Goal: Information Seeking & Learning: Learn about a topic

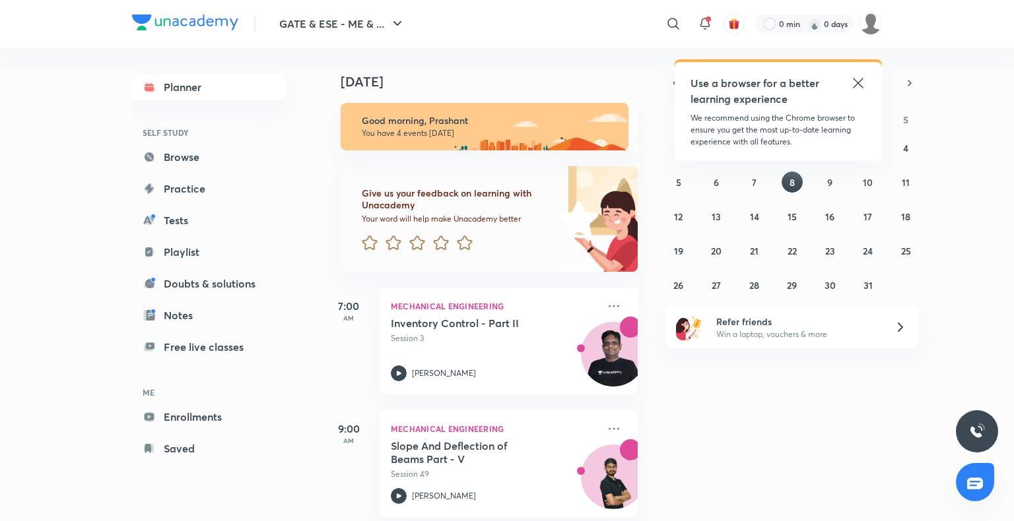
click at [855, 80] on icon at bounding box center [858, 83] width 10 height 10
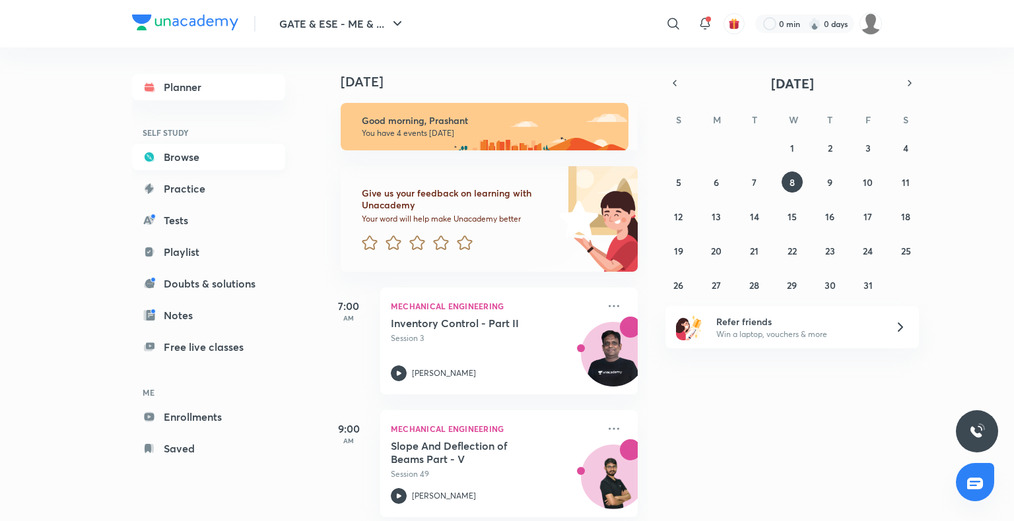
click at [182, 153] on link "Browse" at bounding box center [208, 157] width 153 height 26
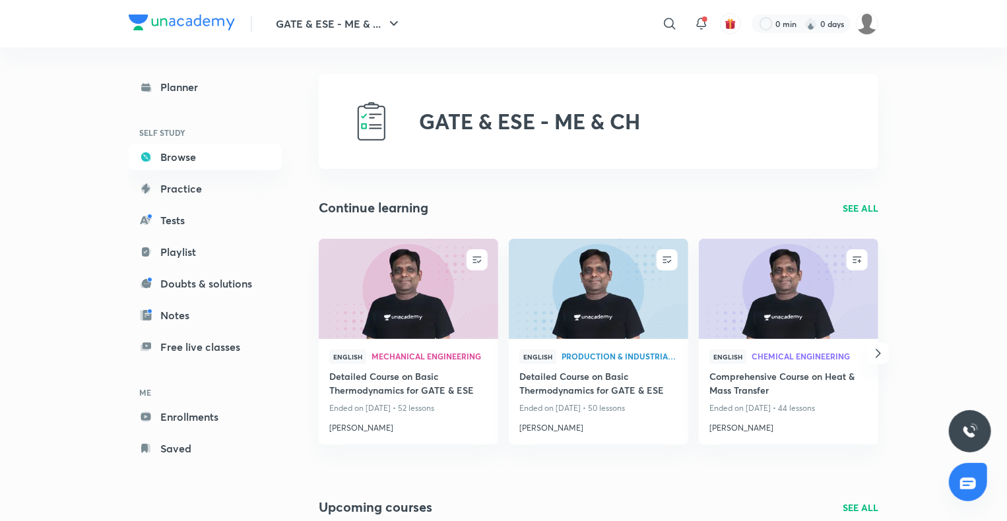
click at [870, 210] on p "SEE ALL" at bounding box center [861, 208] width 36 height 14
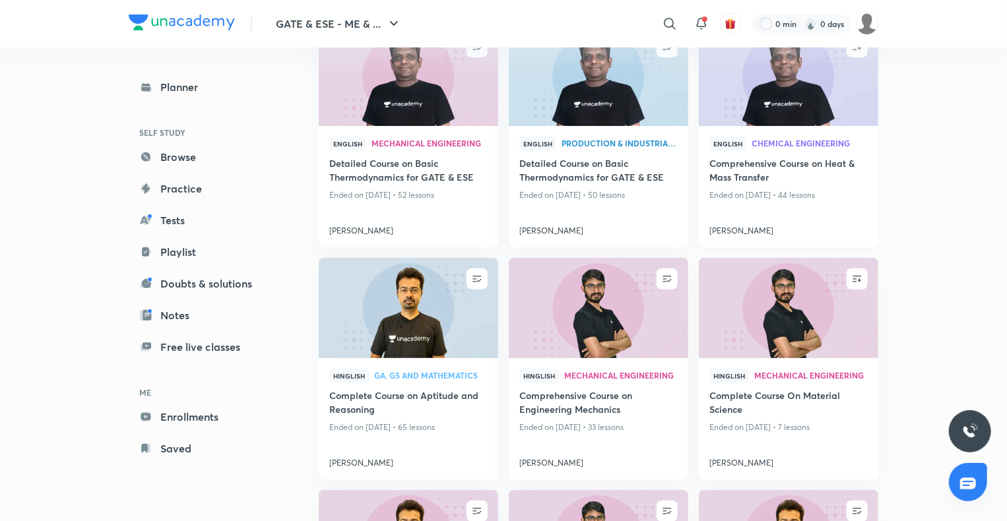
scroll to position [169, 0]
click at [558, 467] on h4 "[PERSON_NAME]" at bounding box center [598, 459] width 158 height 17
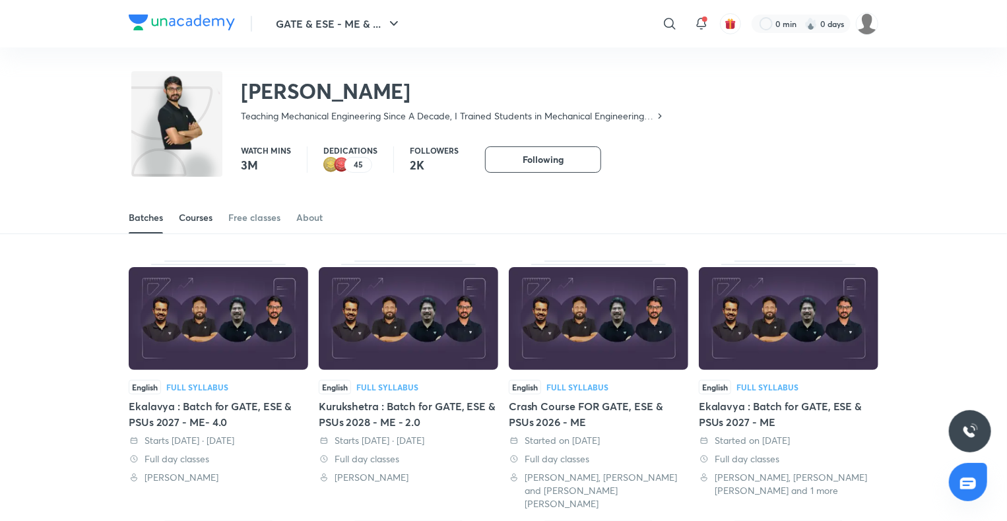
click at [193, 220] on div "Courses" at bounding box center [196, 217] width 34 height 13
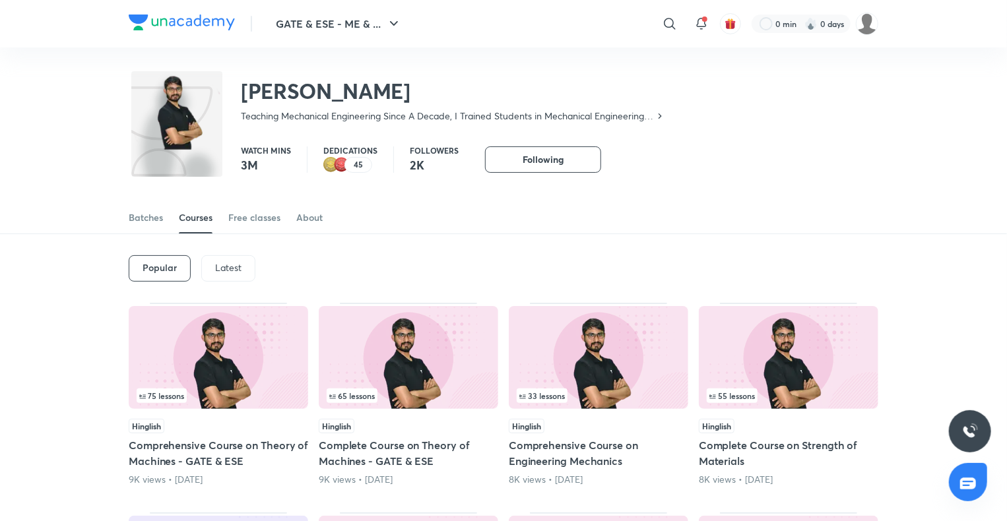
click at [224, 263] on p "Latest" at bounding box center [228, 268] width 26 height 11
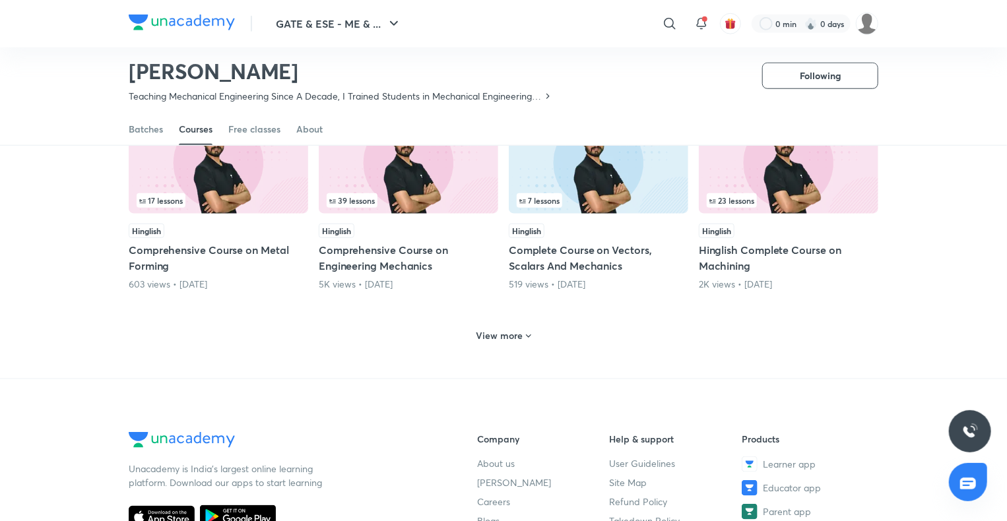
scroll to position [595, 0]
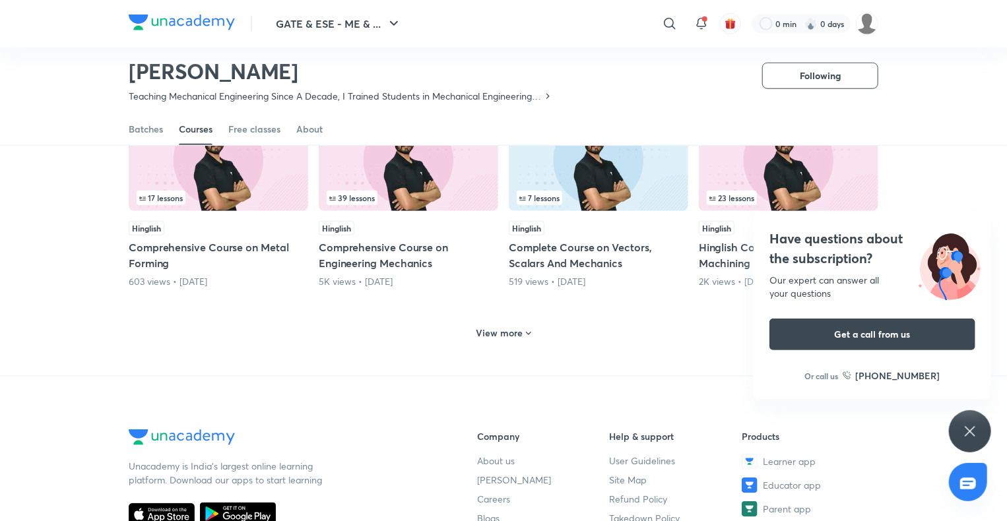
click at [490, 331] on h6 "View more" at bounding box center [499, 333] width 47 height 13
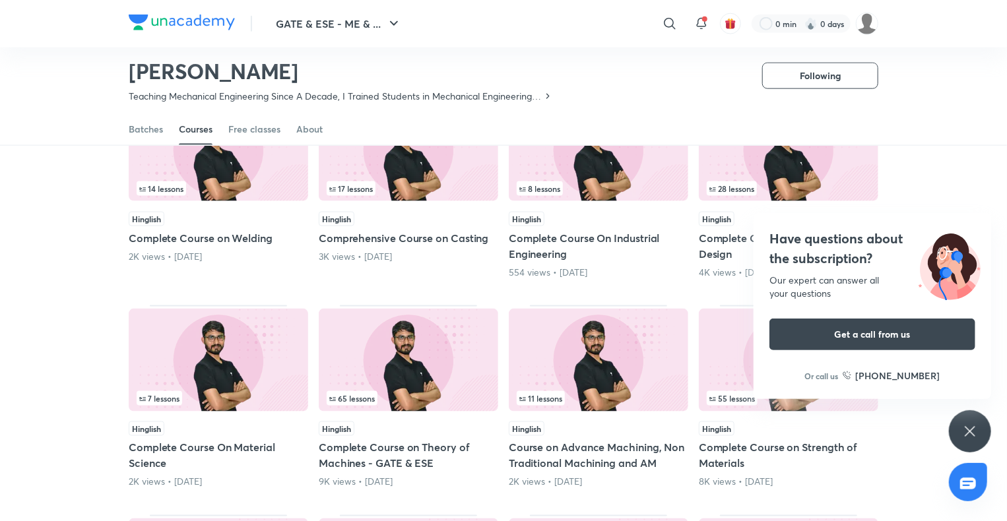
scroll to position [816, 0]
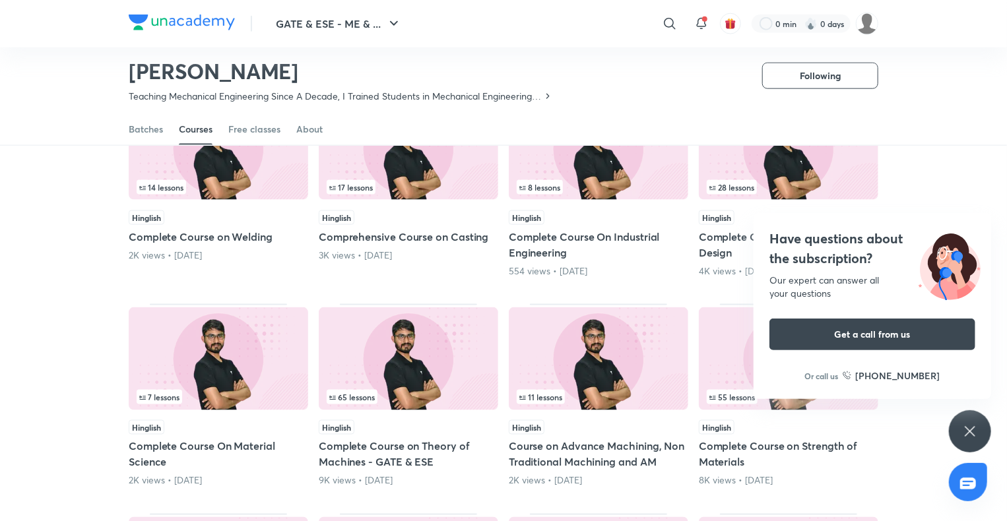
click at [623, 356] on img at bounding box center [599, 359] width 180 height 103
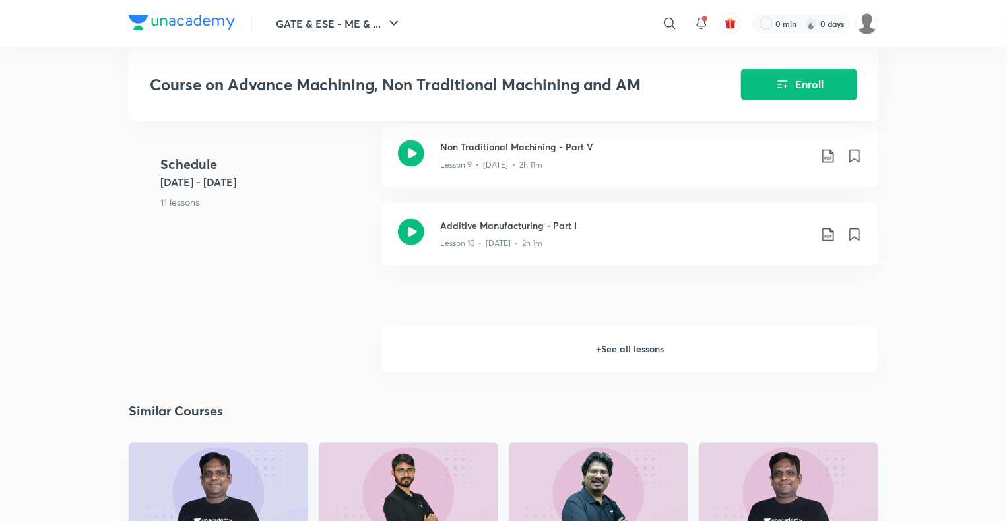
scroll to position [1214, 0]
click at [596, 364] on h6 "+ See all lessons" at bounding box center [630, 350] width 496 height 46
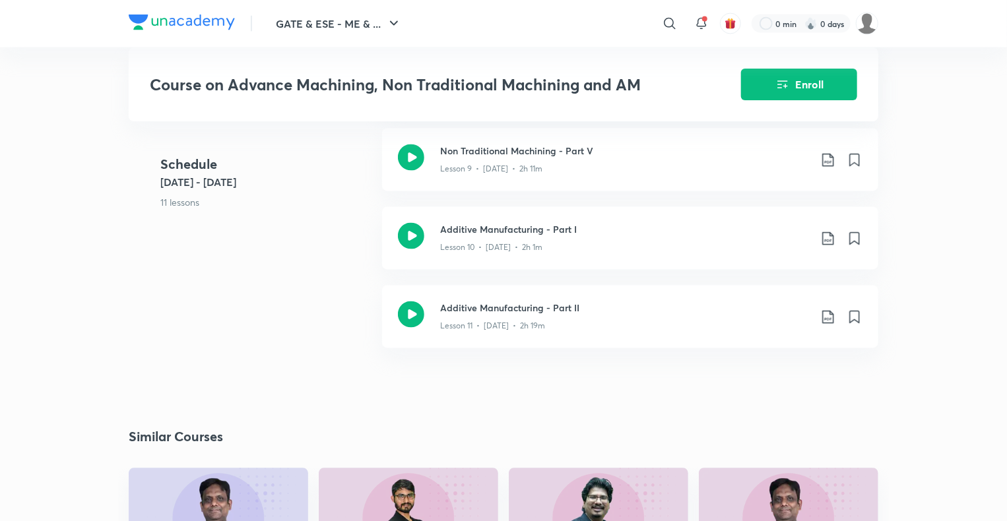
scroll to position [1205, 0]
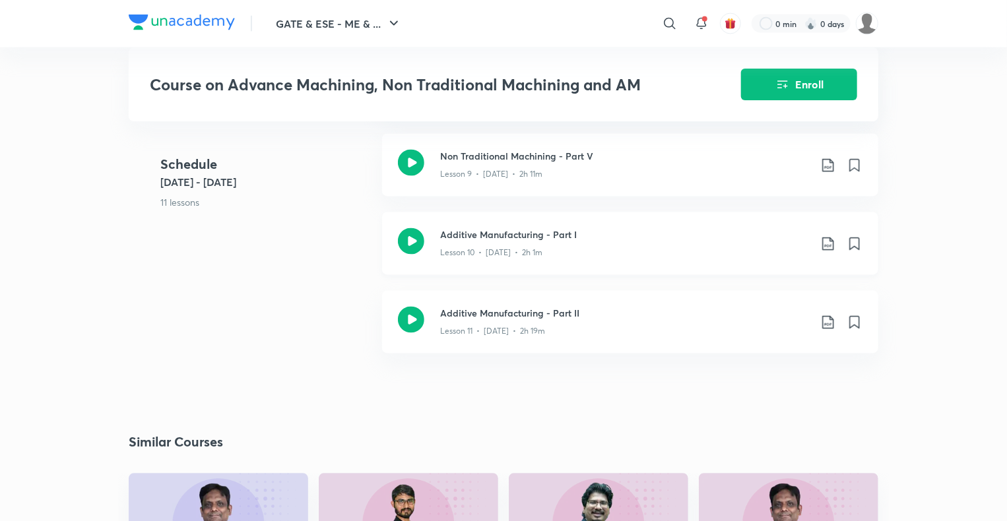
click at [821, 240] on icon at bounding box center [828, 244] width 16 height 16
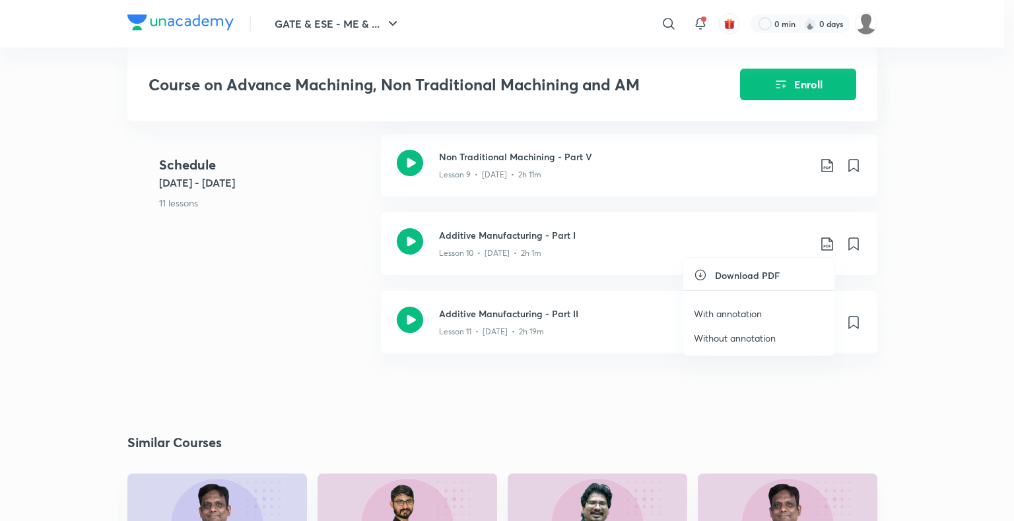
click at [737, 311] on p "With annotation" at bounding box center [728, 314] width 68 height 14
